Goal: Register for event/course

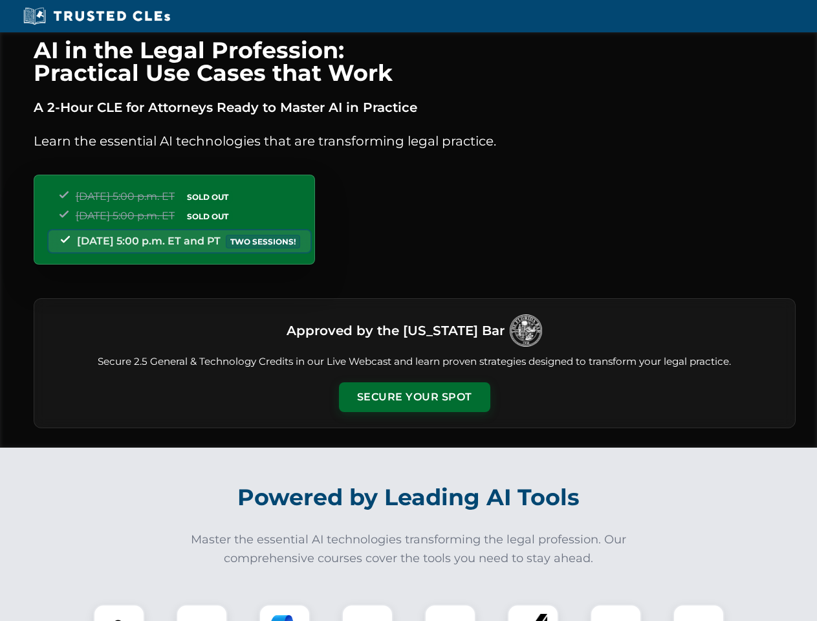
click at [414, 397] on button "Secure Your Spot" at bounding box center [414, 397] width 151 height 30
click at [119, 612] on img at bounding box center [119, 630] width 38 height 38
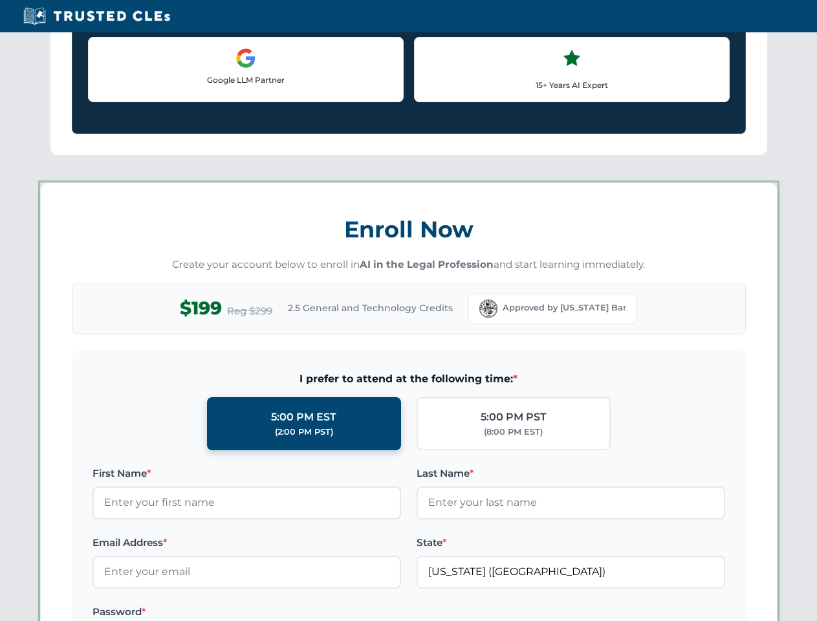
click at [285, 612] on label "Password *" at bounding box center [246, 612] width 309 height 16
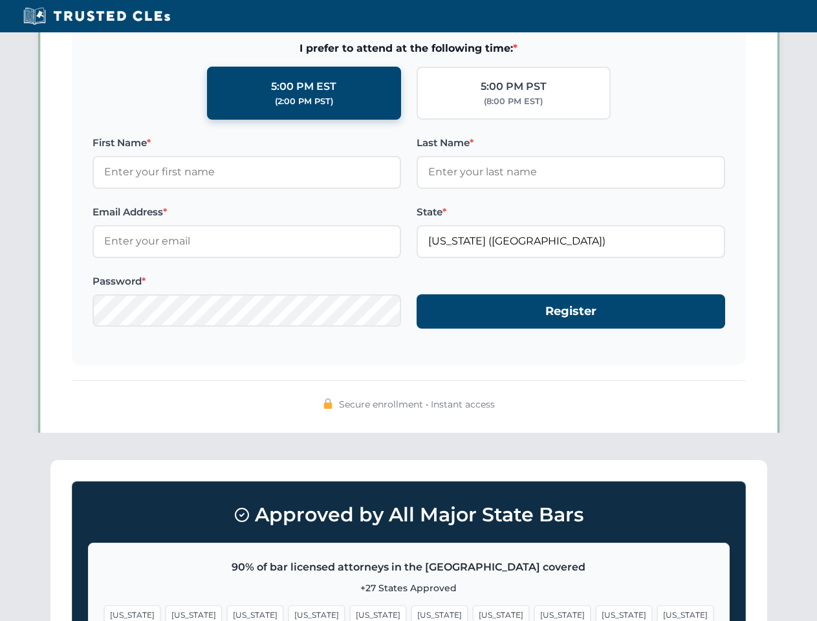
click at [596, 612] on span "[US_STATE]" at bounding box center [624, 614] width 56 height 19
